Goal: Transaction & Acquisition: Purchase product/service

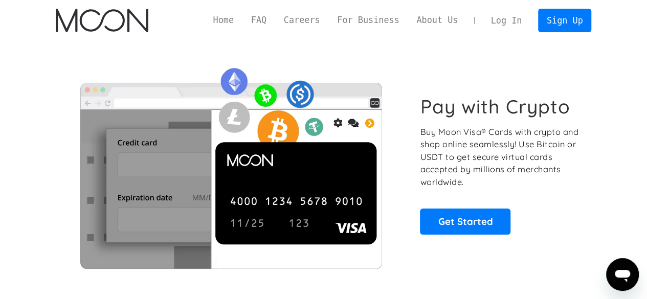
click at [504, 25] on link "Log In" at bounding box center [506, 20] width 48 height 23
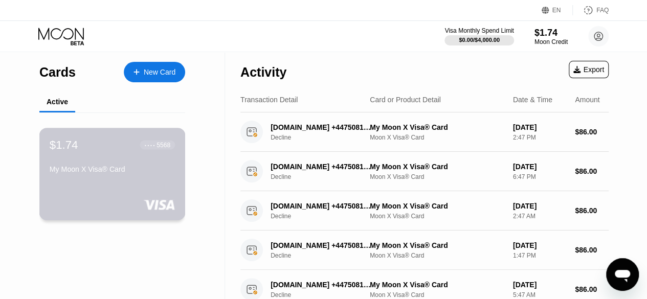
click at [91, 177] on div "My Moon X Visa® Card" at bounding box center [112, 171] width 125 height 12
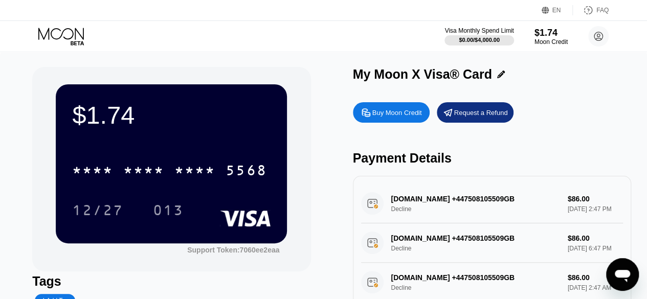
click at [365, 121] on div "Buy Moon Credit" at bounding box center [391, 112] width 77 height 20
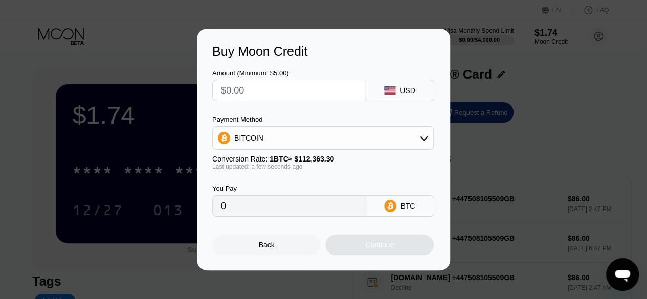
click at [367, 138] on div "BITCOIN" at bounding box center [323, 138] width 220 height 20
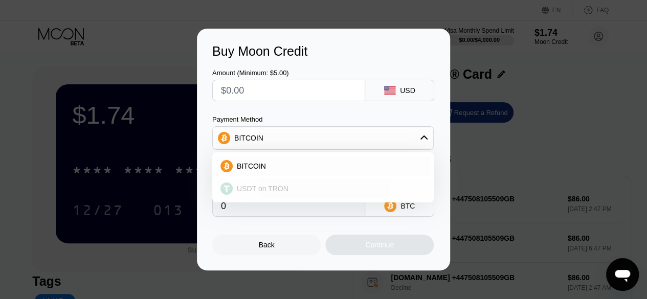
click at [292, 197] on div "USDT on TRON" at bounding box center [322, 188] width 215 height 20
type input "0.00"
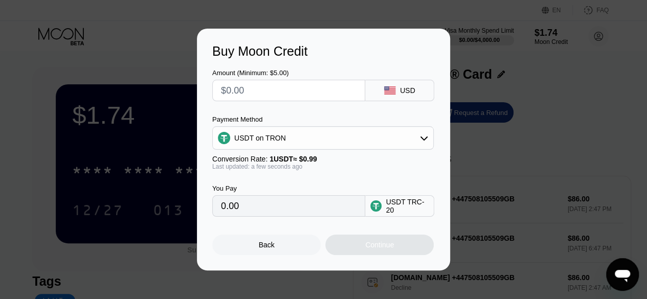
scroll to position [51, 0]
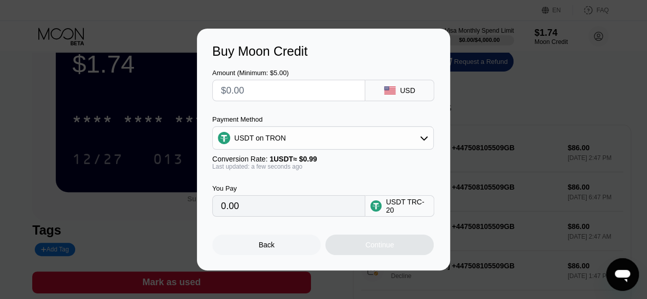
click at [330, 122] on div "Payment Method" at bounding box center [322, 120] width 221 height 8
click at [325, 129] on div "USDT on TRON" at bounding box center [323, 138] width 220 height 20
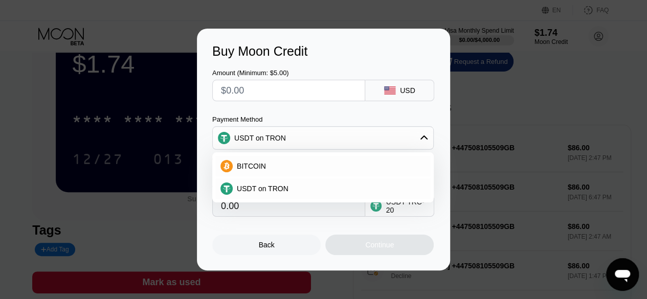
click at [326, 105] on div "Amount (Minimum: $5.00) USD Payment Method USDT on TRON BITCOIN USDT on TRON Co…" at bounding box center [323, 138] width 222 height 158
click at [326, 226] on div "Back Continue" at bounding box center [323, 236] width 222 height 38
click at [522, 112] on div "Buy Moon Credit Amount (Minimum: $5.00) USD Payment Method USDT on TRON BITCOIN…" at bounding box center [323, 150] width 647 height 242
click at [268, 185] on span "USDT on TRON" at bounding box center [263, 189] width 52 height 8
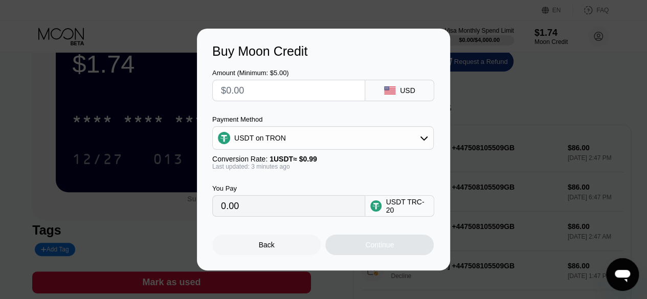
click at [254, 216] on input "0.00" at bounding box center [289, 206] width 136 height 20
click at [251, 94] on input "text" at bounding box center [289, 90] width 136 height 20
type input "$50"
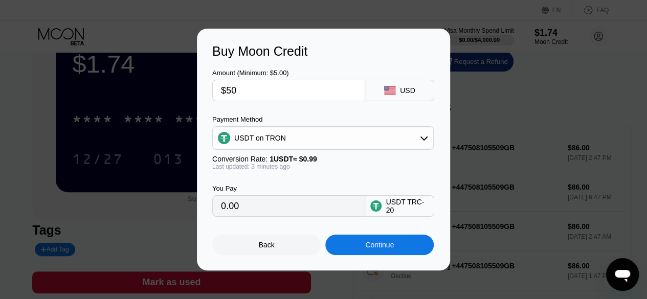
type input "50.51"
click at [236, 86] on input "$50" at bounding box center [289, 90] width 136 height 20
type input "$49"
type input "49.49"
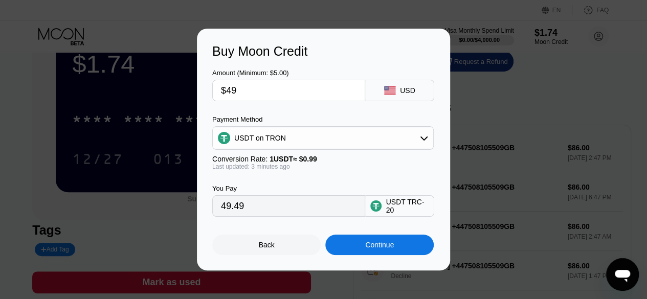
type input "$49"
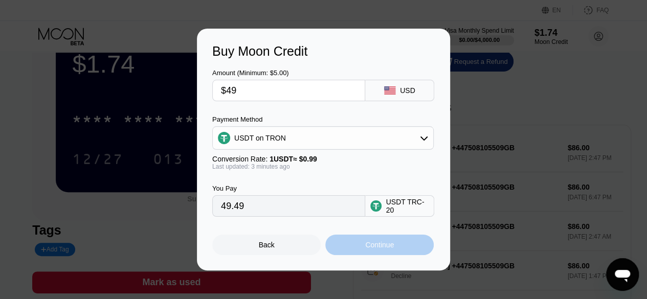
click at [389, 248] on div "Continue" at bounding box center [379, 245] width 29 height 8
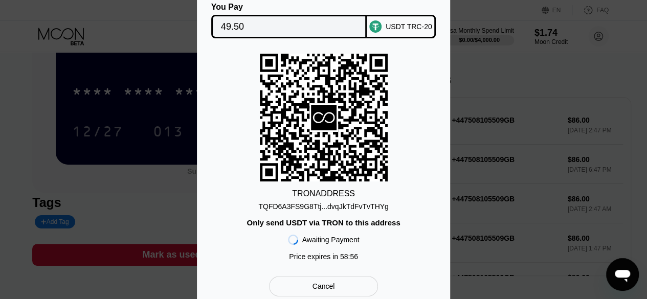
scroll to position [102, 0]
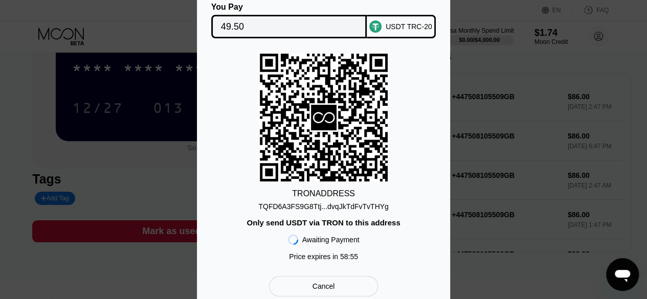
click at [339, 208] on div "TQFD6A3FS9G8Ttj...dvqJkTdFvTvTHYg" at bounding box center [323, 207] width 130 height 8
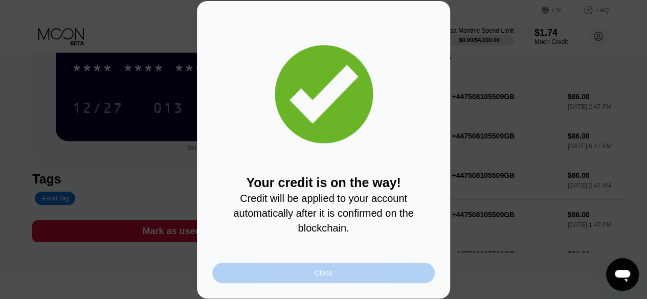
click at [337, 281] on div "Close" at bounding box center [323, 273] width 222 height 20
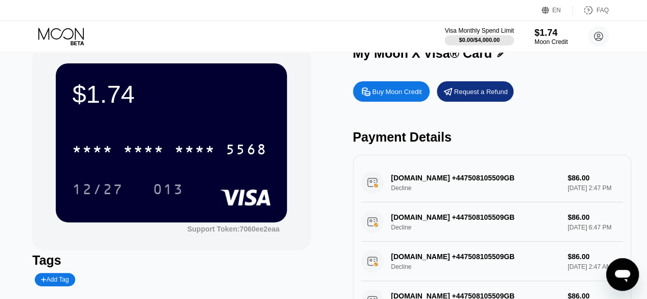
scroll to position [0, 0]
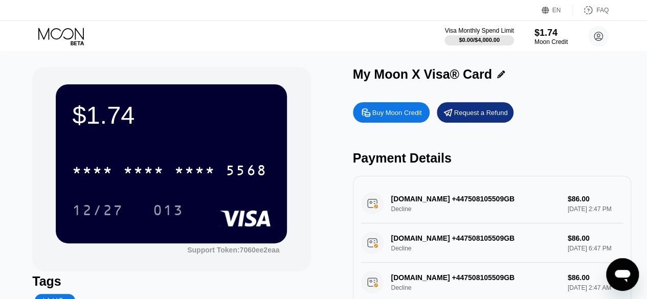
click at [65, 35] on icon at bounding box center [62, 37] width 48 height 18
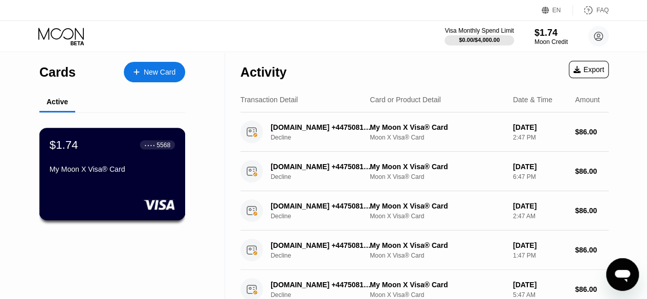
click at [131, 177] on div "My Moon X Visa® Card" at bounding box center [112, 171] width 125 height 12
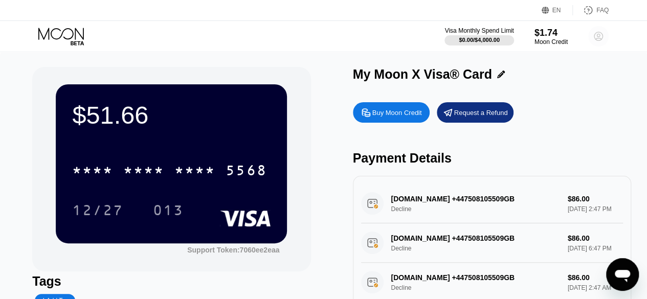
click at [606, 35] on circle at bounding box center [598, 36] width 20 height 20
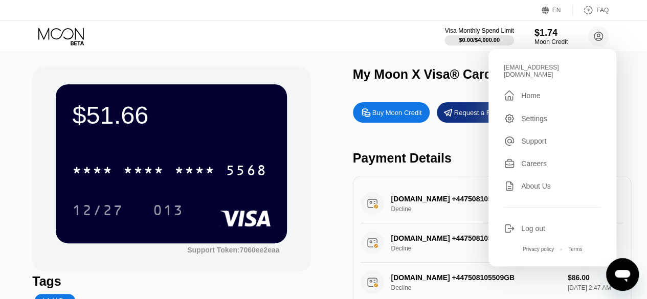
click at [631, 132] on div "Buy Moon Credit Request a Refund Payment Details EMIO.IO +447508105509GB Declin…" at bounding box center [492, 226] width 278 height 258
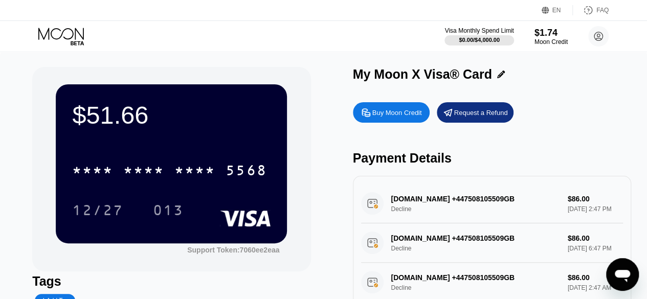
click at [384, 99] on div "Buy Moon Credit Request a Refund Payment Details EMIO.IO +447508105509GB Declin…" at bounding box center [492, 226] width 278 height 258
click at [381, 117] on div "Buy Moon Credit" at bounding box center [397, 112] width 50 height 9
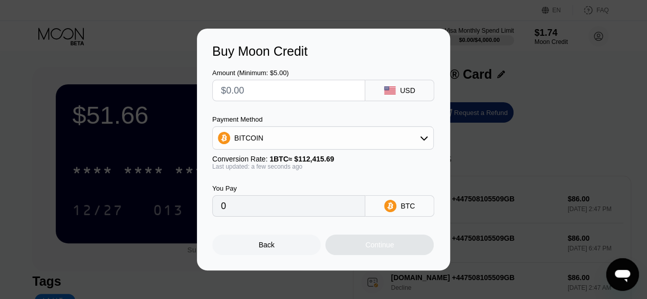
drag, startPoint x: 512, startPoint y: 92, endPoint x: 400, endPoint y: 141, distance: 122.8
click at [511, 93] on div "Buy Moon Credit Amount (Minimum: $5.00) USD Payment Method BITCOIN Conversion R…" at bounding box center [323, 150] width 647 height 242
click at [52, 244] on div "Buy Moon Credit Amount (Minimum: $5.00) USD Payment Method BITCOIN Conversion R…" at bounding box center [323, 150] width 647 height 242
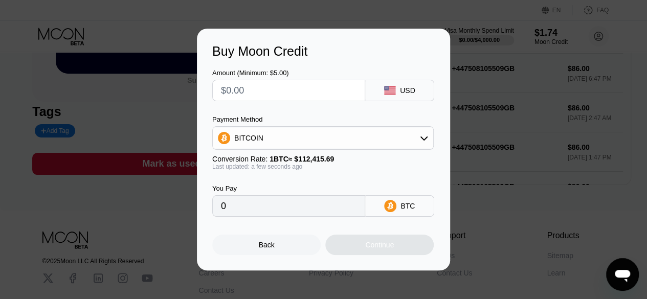
scroll to position [241, 0]
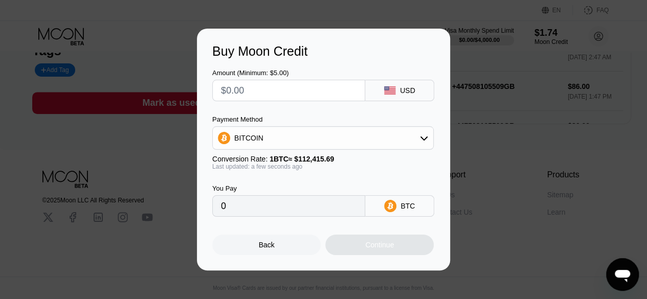
click at [246, 250] on div "Back" at bounding box center [266, 245] width 108 height 20
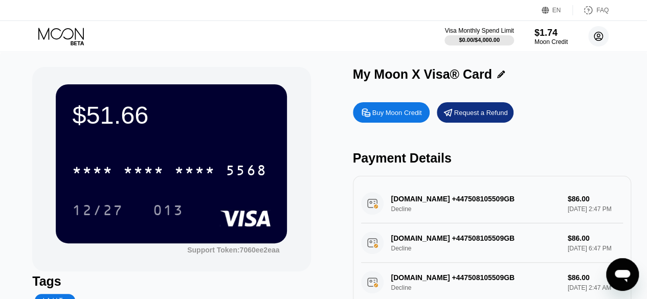
scroll to position [51, 0]
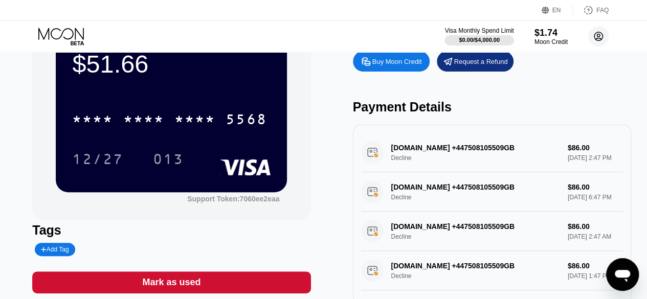
click at [607, 38] on circle at bounding box center [598, 36] width 20 height 20
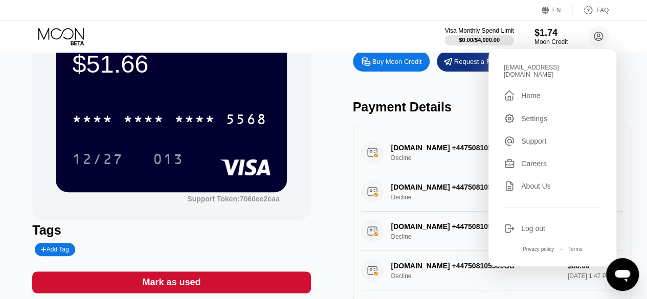
click at [279, 256] on div "Tags Add Tag" at bounding box center [171, 239] width 278 height 33
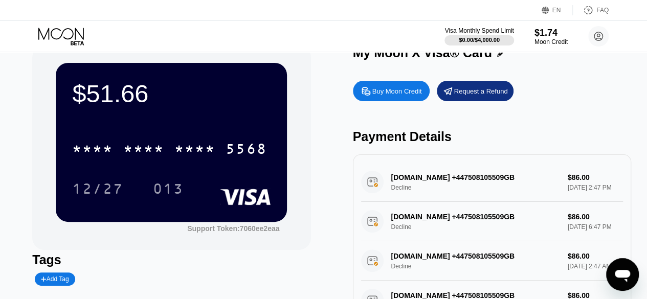
scroll to position [0, 0]
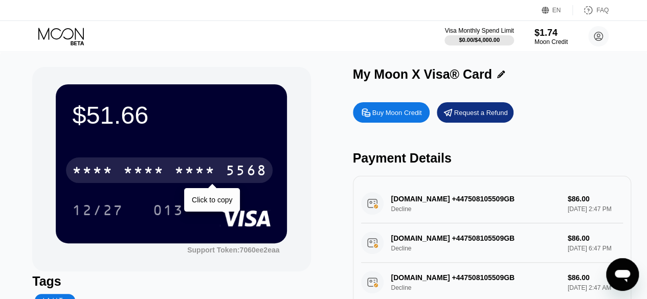
click at [228, 177] on div "5568" at bounding box center [246, 172] width 41 height 16
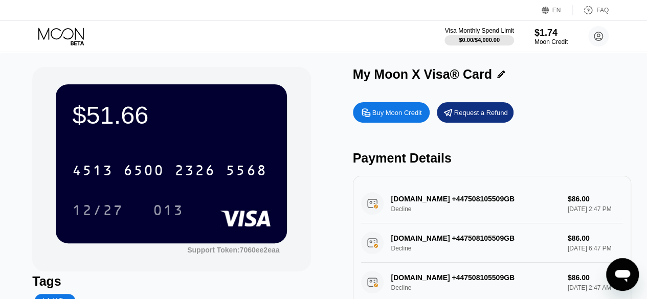
click at [118, 213] on div "12/27" at bounding box center [97, 212] width 51 height 16
click at [111, 214] on div "12/27" at bounding box center [97, 212] width 51 height 16
click at [176, 217] on div "013" at bounding box center [168, 212] width 31 height 16
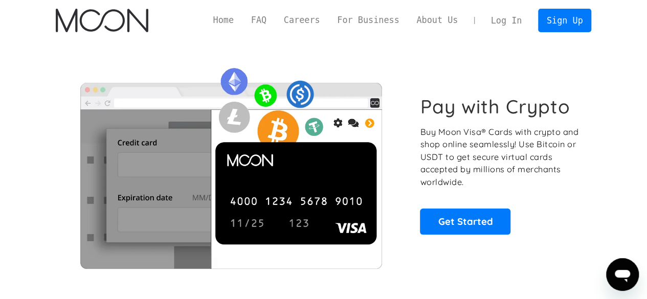
click at [510, 21] on link "Log In" at bounding box center [506, 20] width 48 height 23
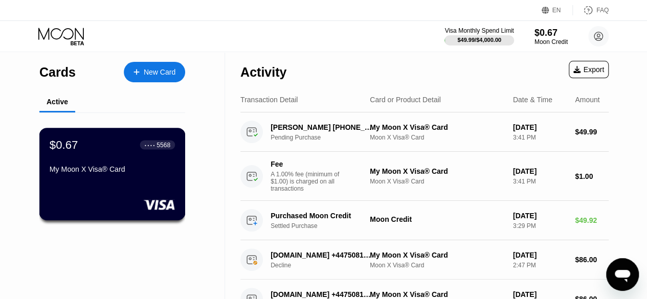
click at [115, 164] on div "$0.67 ● ● ● ● 5568 My Moon X Visa® Card" at bounding box center [112, 157] width 125 height 39
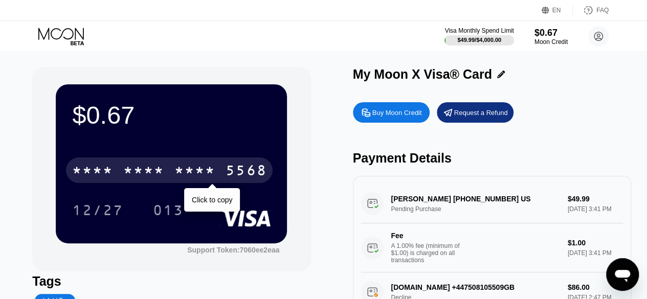
click at [148, 180] on div "* * * *" at bounding box center [143, 172] width 41 height 16
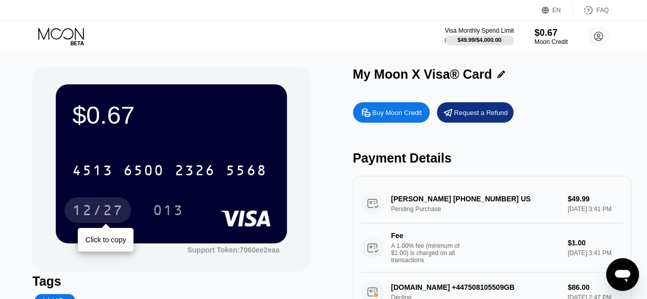
click at [96, 203] on div "12/27" at bounding box center [97, 210] width 66 height 26
